Goal: Information Seeking & Learning: Learn about a topic

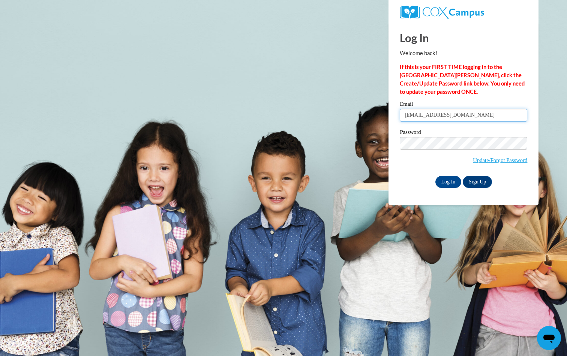
type input "suttonlyndsay@gmail.com"
click at [451, 184] on input "Log In" at bounding box center [449, 182] width 26 height 12
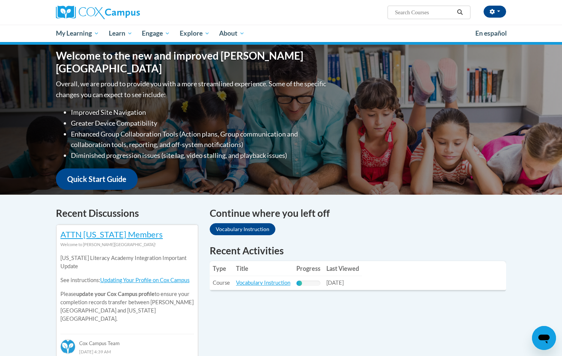
scroll to position [100, 0]
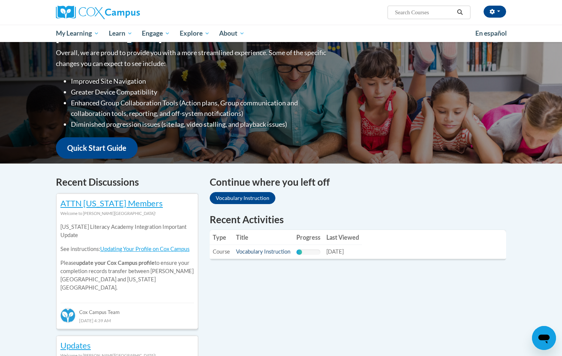
click at [268, 254] on link "Vocabulary Instruction" at bounding box center [263, 251] width 54 height 6
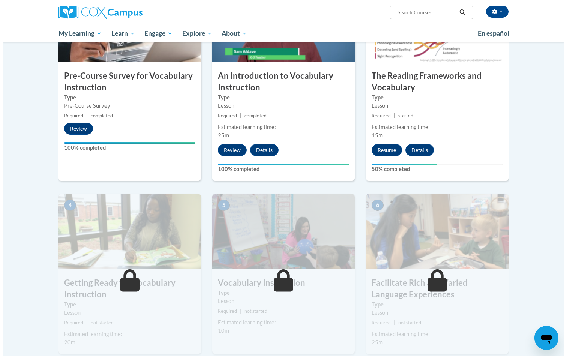
scroll to position [214, 0]
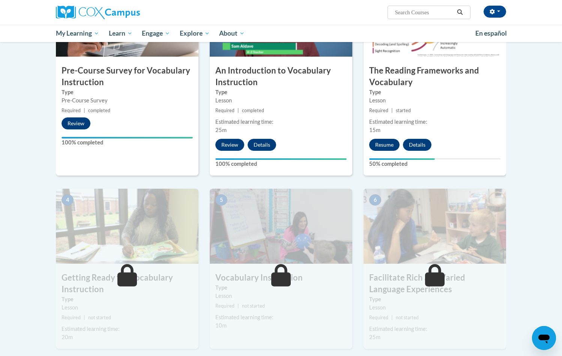
click at [390, 147] on button "Resume" at bounding box center [384, 145] width 30 height 12
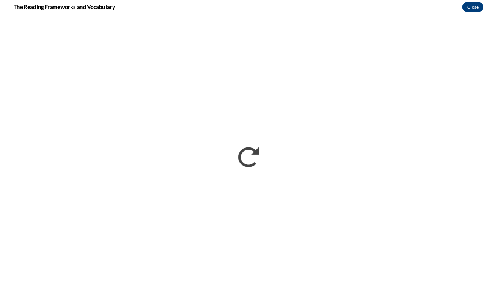
scroll to position [0, 0]
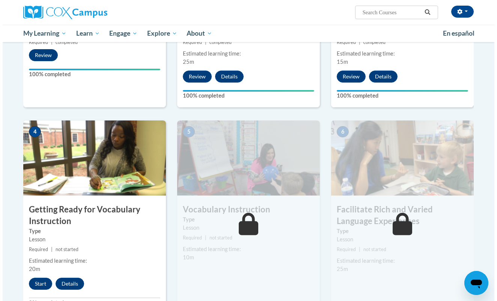
scroll to position [333, 0]
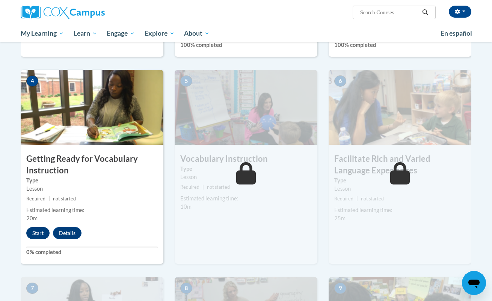
click at [39, 232] on button "Start" at bounding box center [37, 233] width 23 height 12
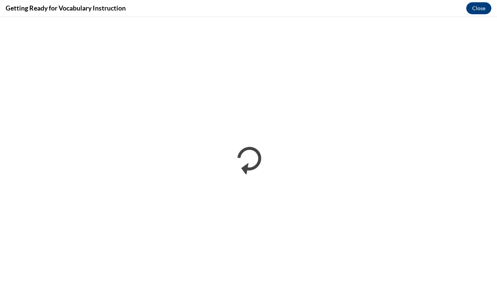
scroll to position [0, 0]
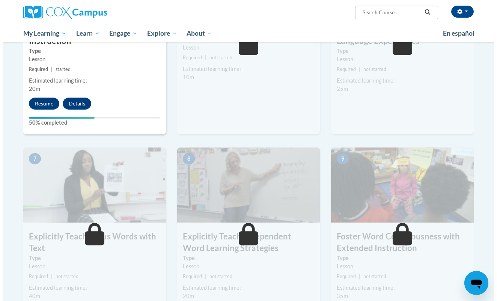
scroll to position [392, 0]
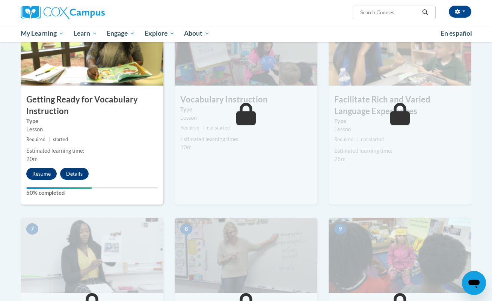
click at [47, 172] on button "Resume" at bounding box center [41, 174] width 30 height 12
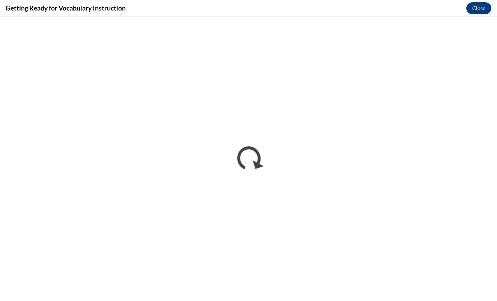
scroll to position [0, 0]
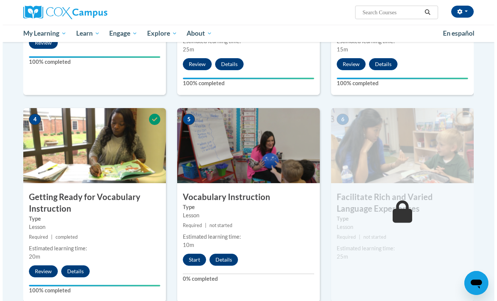
scroll to position [361, 0]
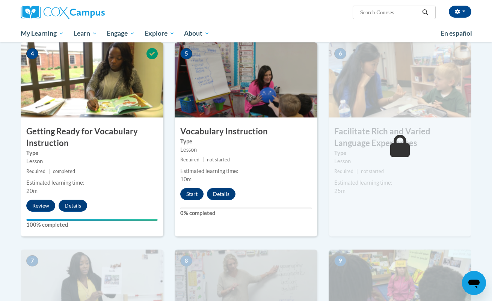
click at [182, 189] on button "Start" at bounding box center [191, 194] width 23 height 12
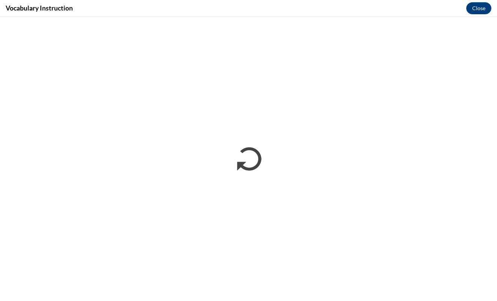
scroll to position [0, 0]
